Goal: Task Accomplishment & Management: Use online tool/utility

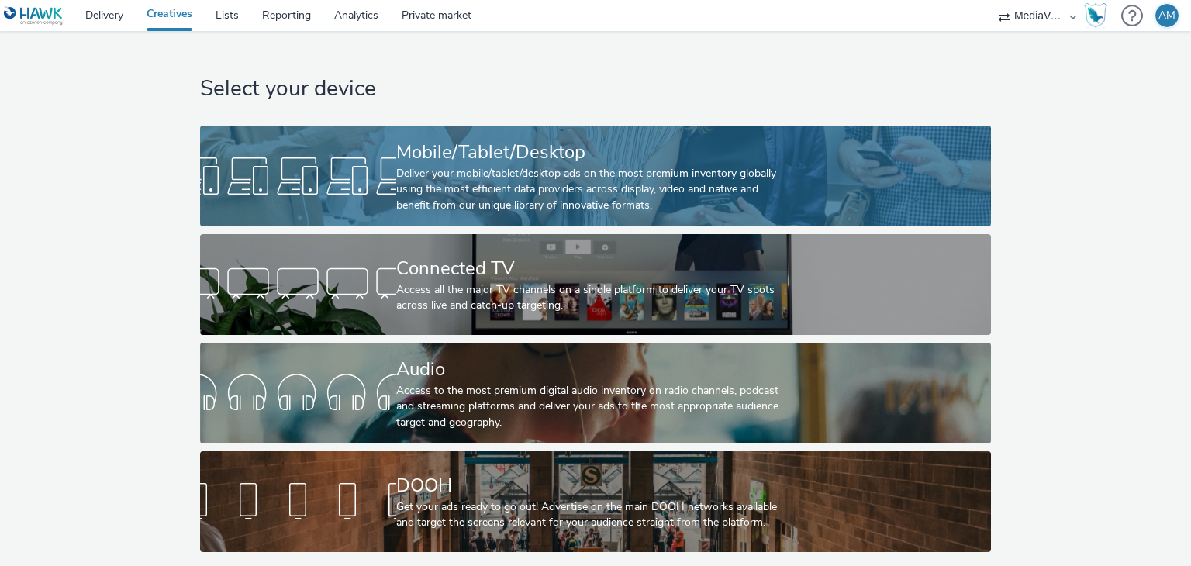
click at [530, 190] on div "Deliver your mobile/tablet/desktop ads on the most premium inventory globally u…" at bounding box center [592, 189] width 392 height 47
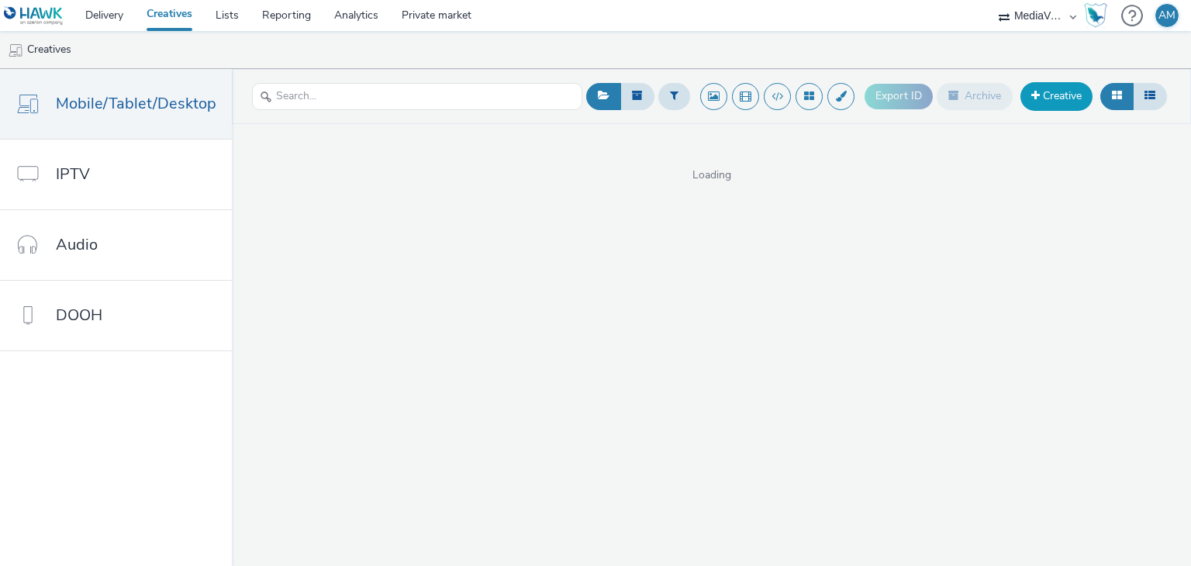
click at [1045, 97] on link "Creative" at bounding box center [1057, 96] width 72 height 28
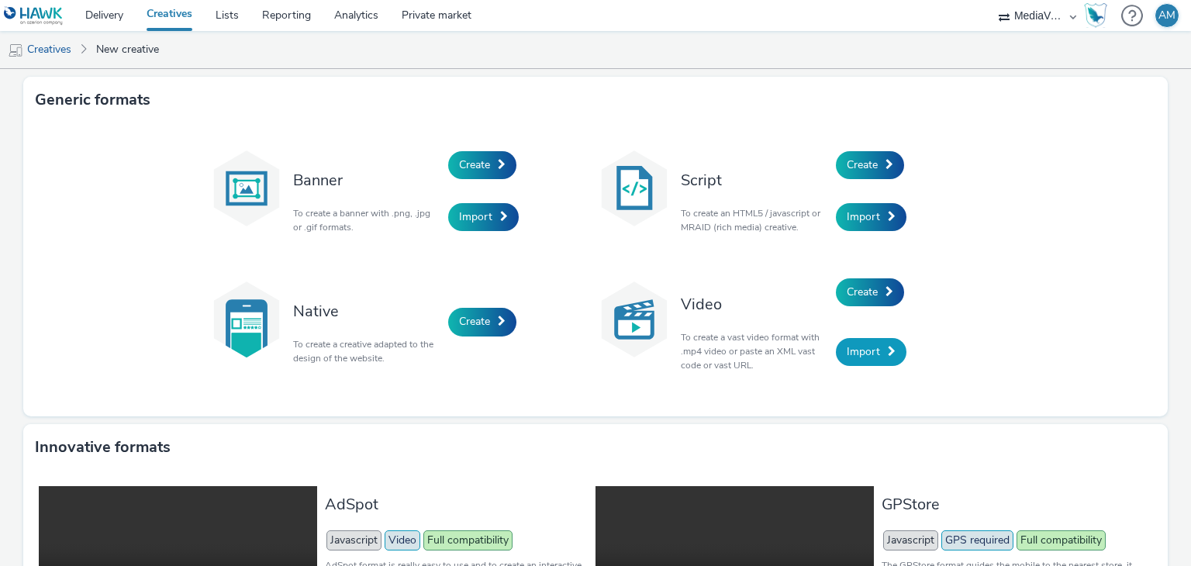
click at [888, 349] on span at bounding box center [892, 351] width 8 height 11
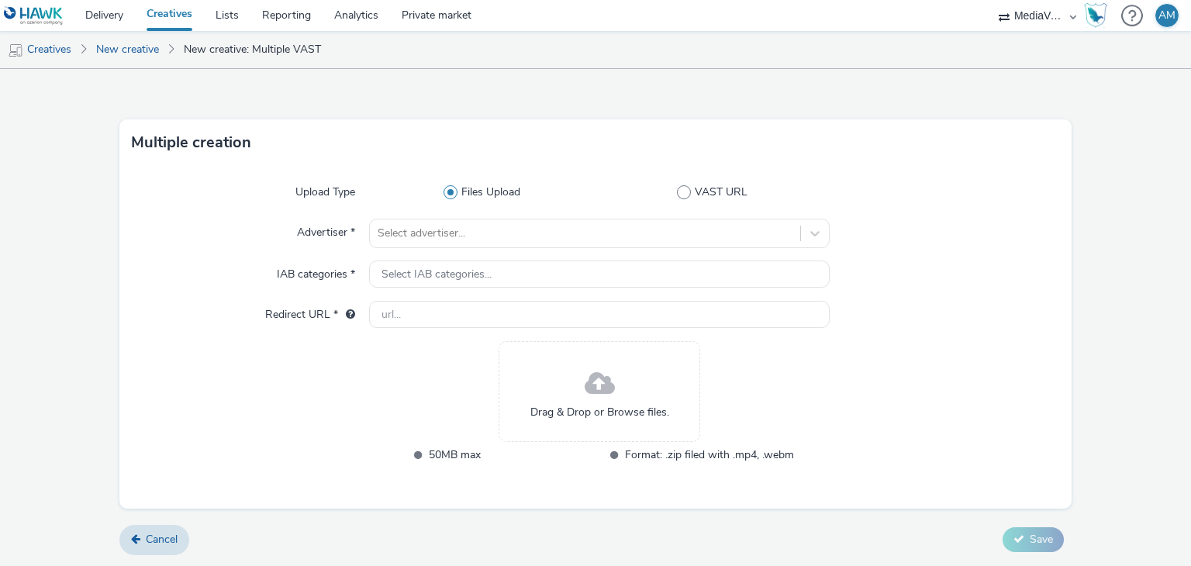
scroll to position [15, 0]
click at [677, 190] on span at bounding box center [684, 192] width 14 height 14
click at [711, 190] on input "VAST URL" at bounding box center [716, 193] width 10 height 10
radio input "false"
radio input "true"
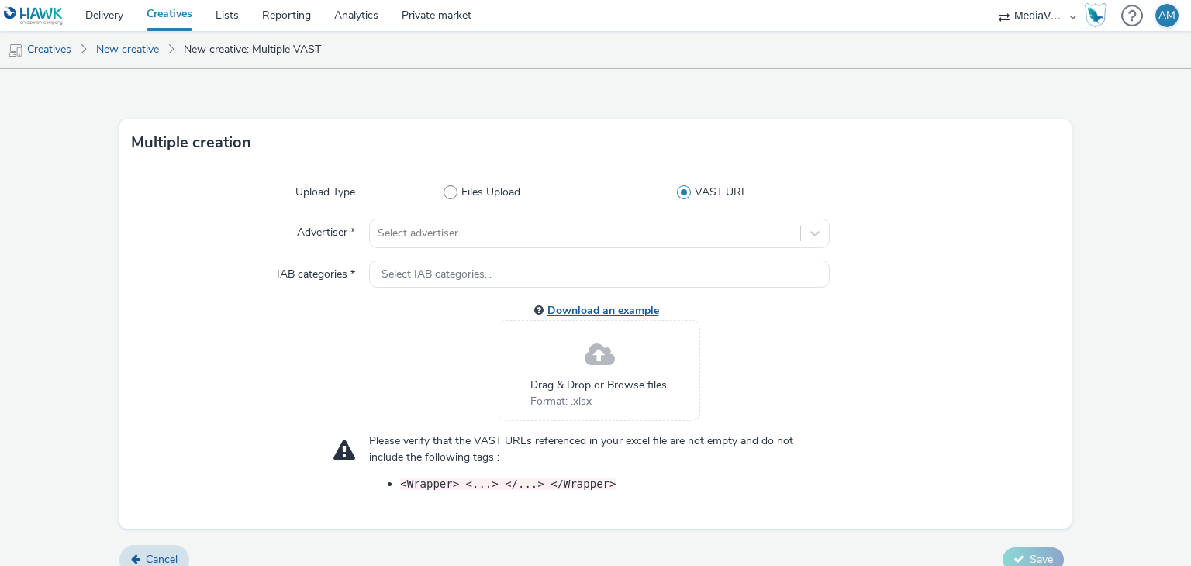
click at [611, 310] on link "Download an example" at bounding box center [606, 310] width 118 height 15
click at [591, 361] on icon at bounding box center [600, 355] width 46 height 45
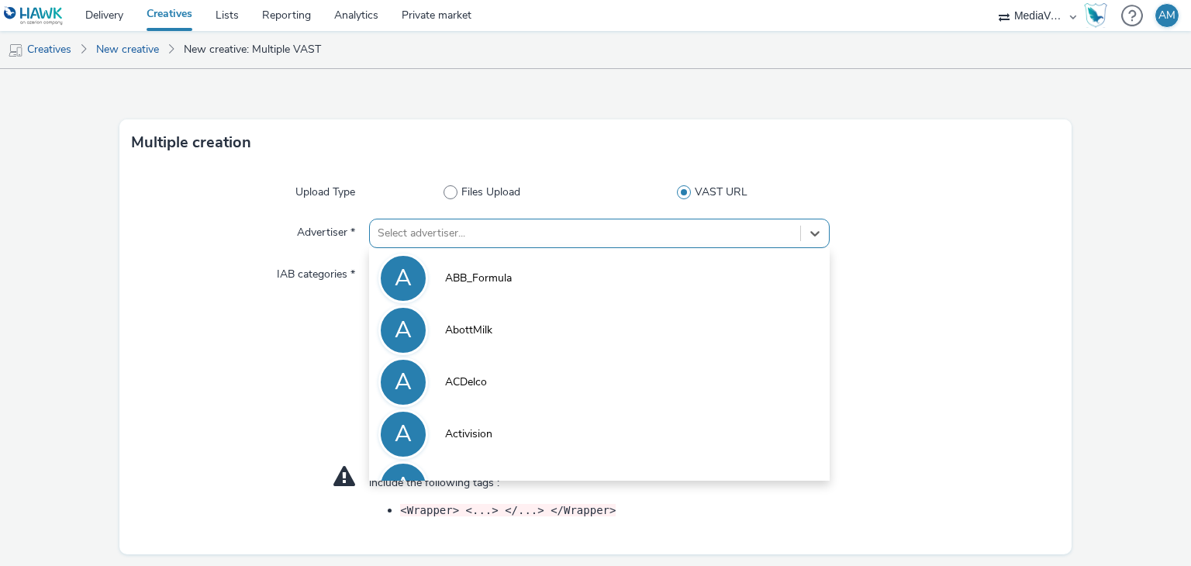
click at [502, 233] on div at bounding box center [585, 233] width 414 height 19
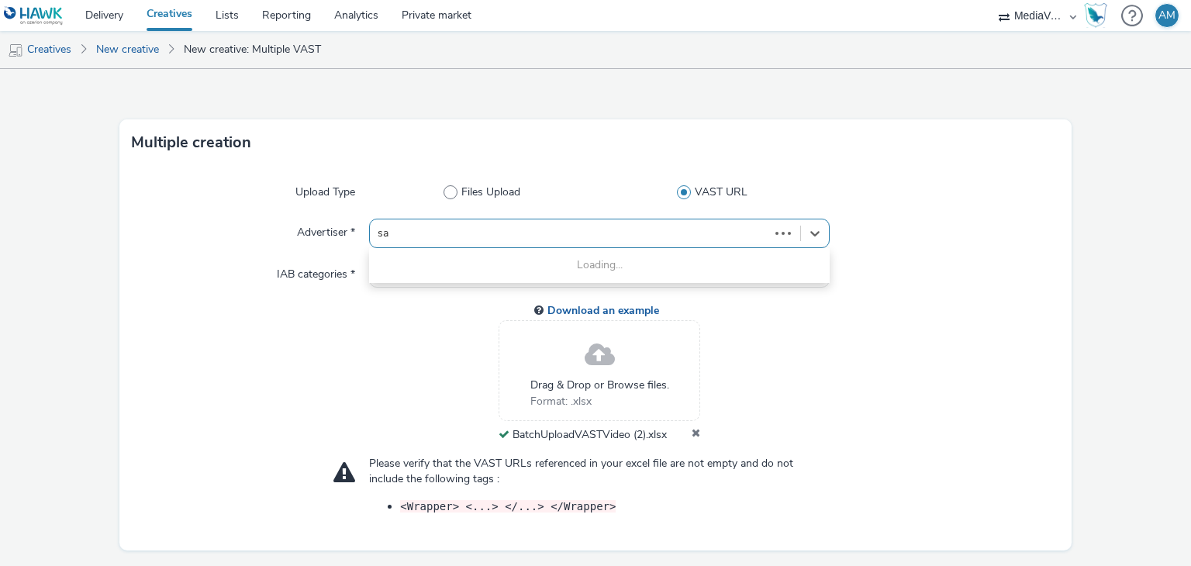
type input "sad"
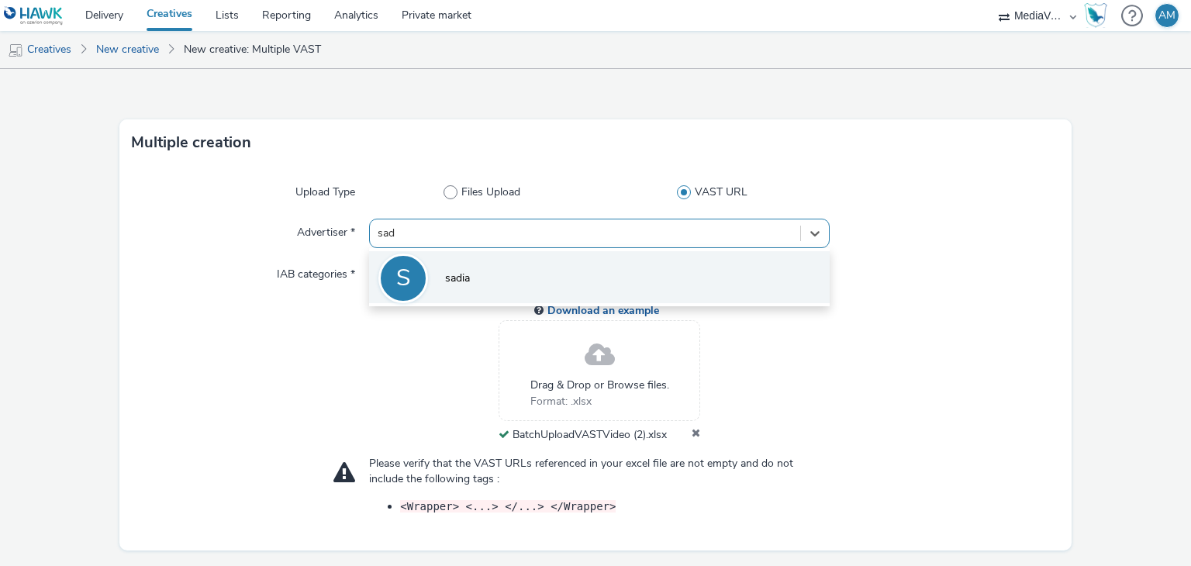
click at [465, 271] on span "sadia" at bounding box center [457, 279] width 25 height 16
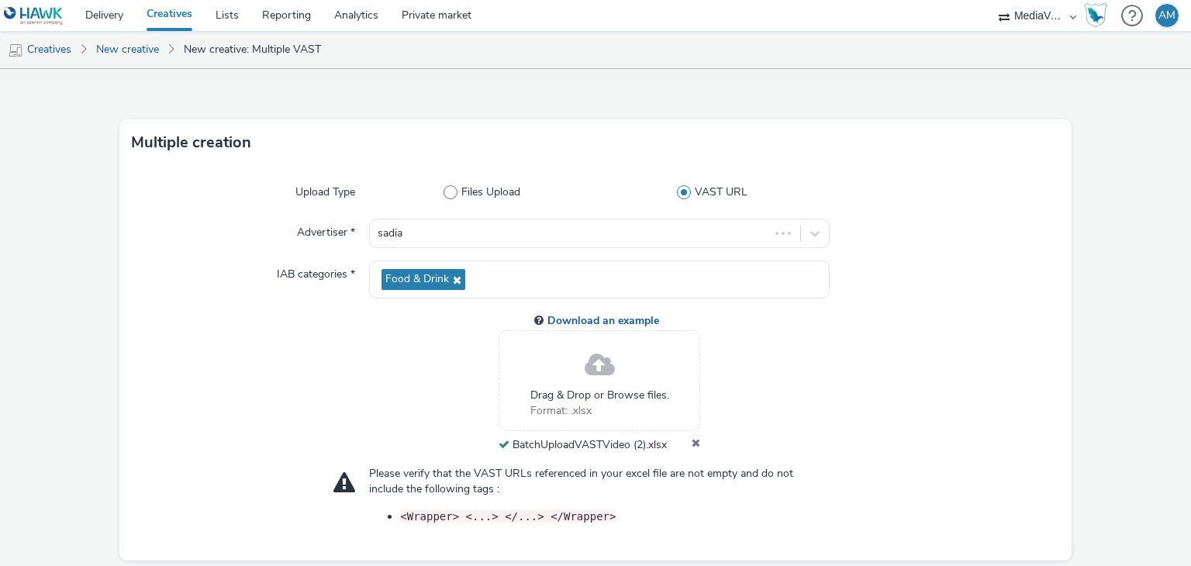
click at [465, 271] on div "Food & Drink" at bounding box center [599, 280] width 460 height 38
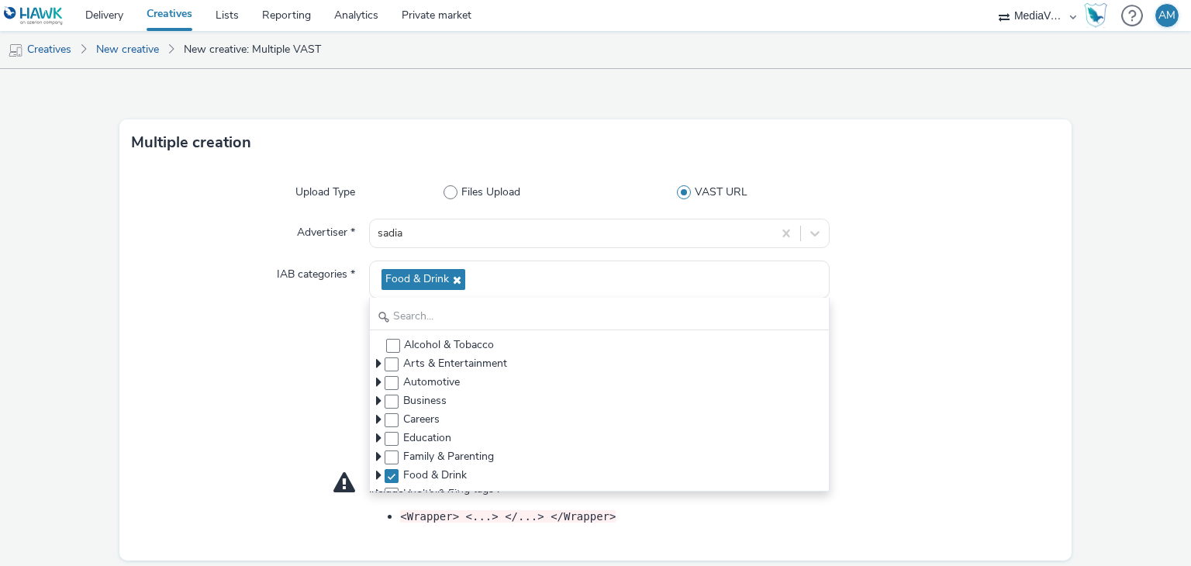
click at [257, 319] on div at bounding box center [251, 382] width 238 height 142
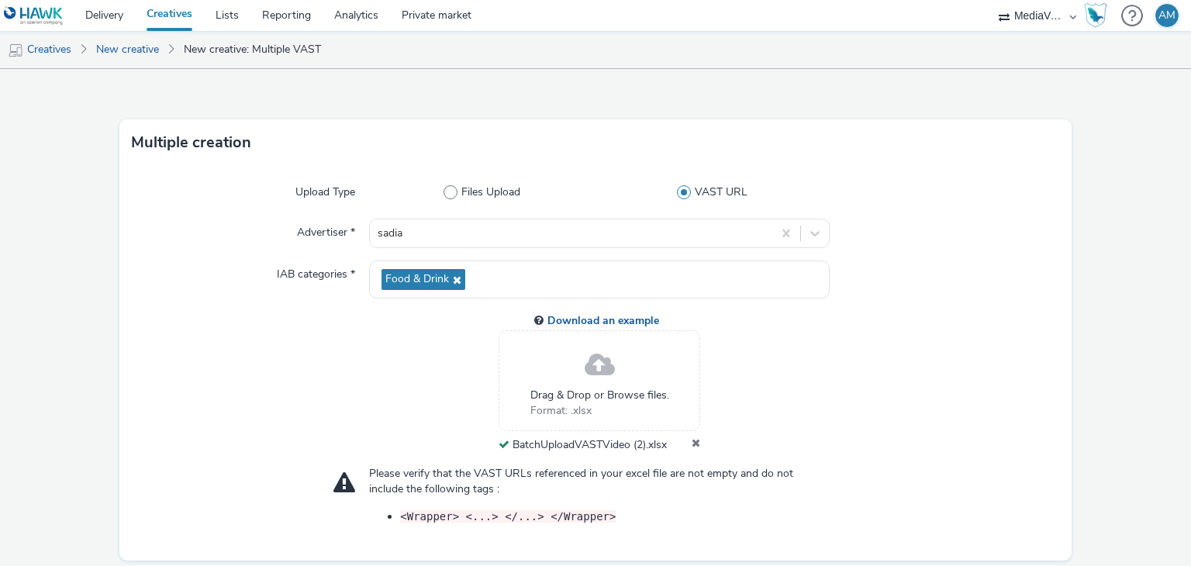
scroll to position [66, 0]
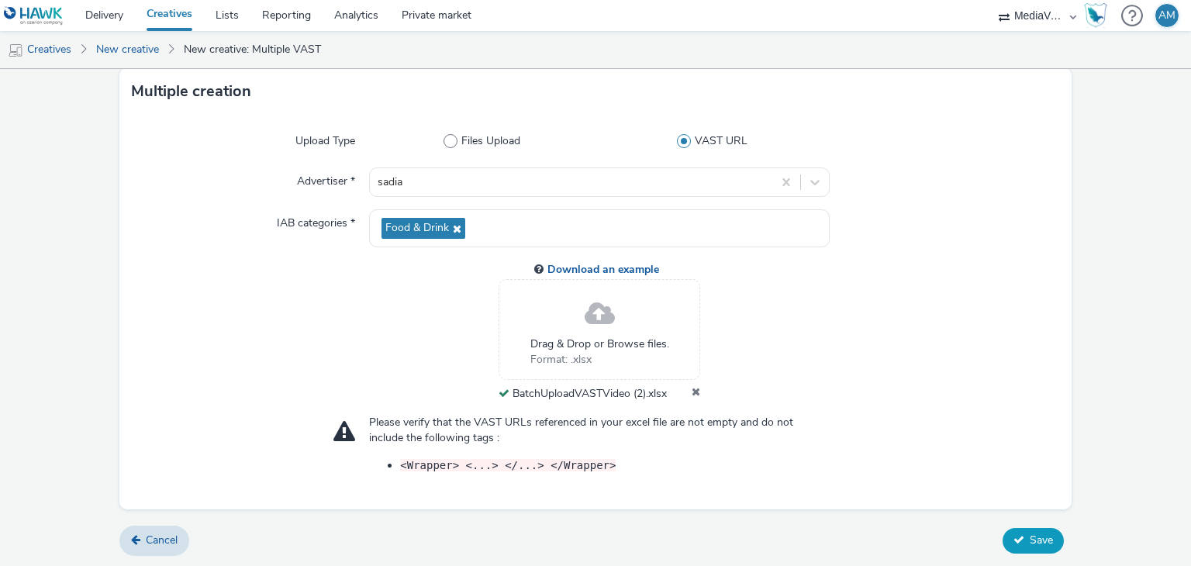
click at [1014, 535] on button "Save" at bounding box center [1033, 540] width 61 height 25
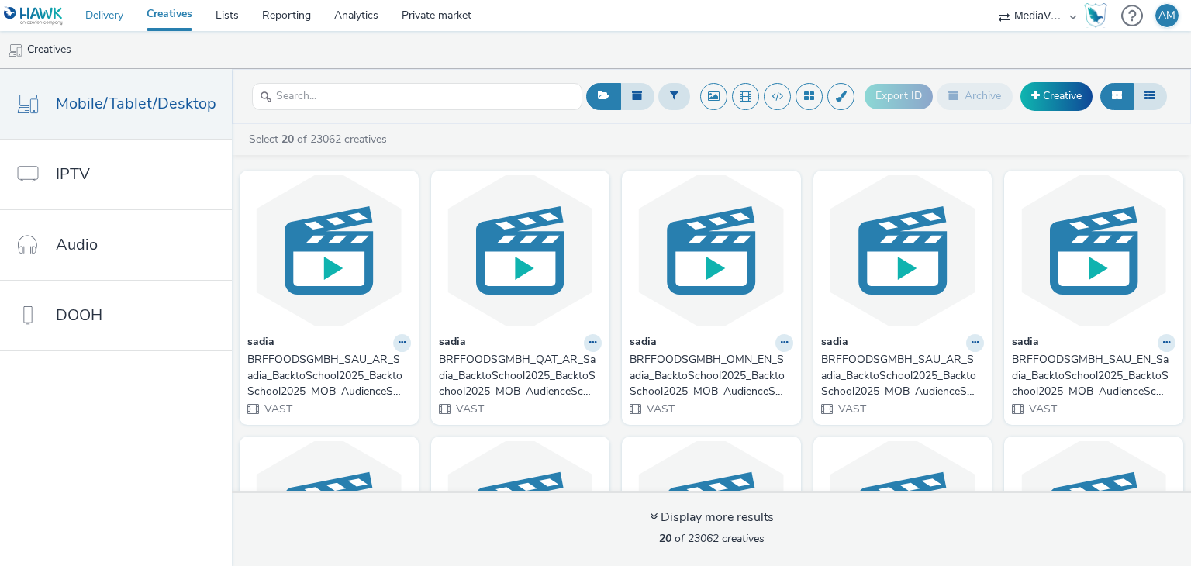
click at [119, 17] on link "Delivery" at bounding box center [104, 15] width 61 height 31
